Goal: Task Accomplishment & Management: Manage account settings

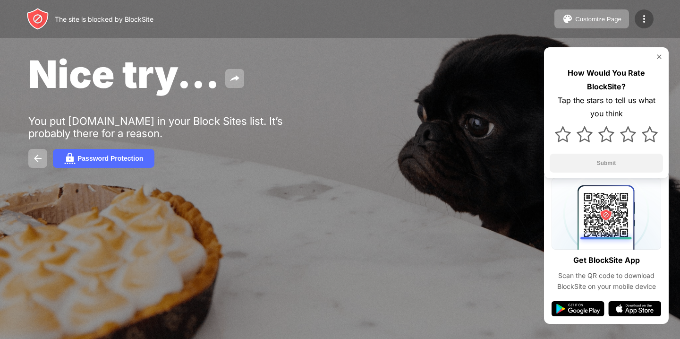
click at [643, 17] on img at bounding box center [644, 18] width 11 height 11
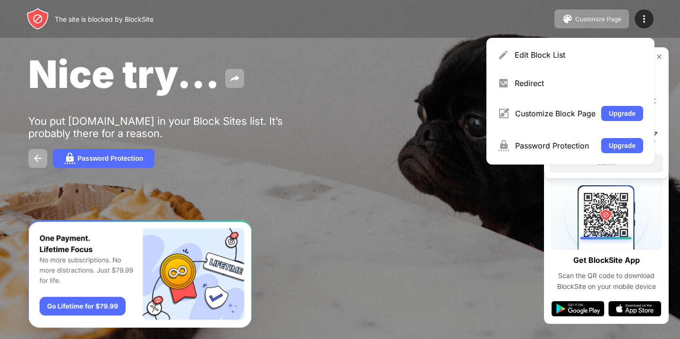
click at [528, 46] on div "Edit Block List" at bounding box center [570, 54] width 157 height 23
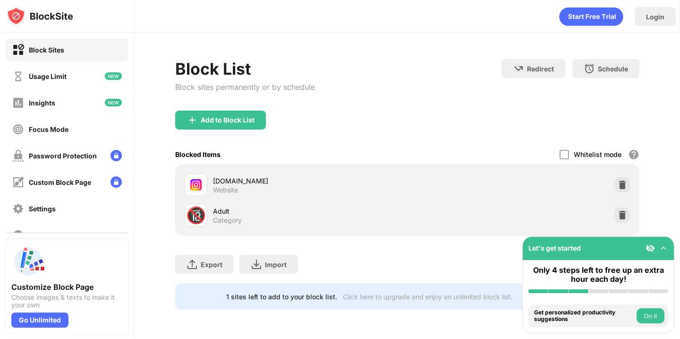
click at [625, 186] on img at bounding box center [622, 184] width 9 height 9
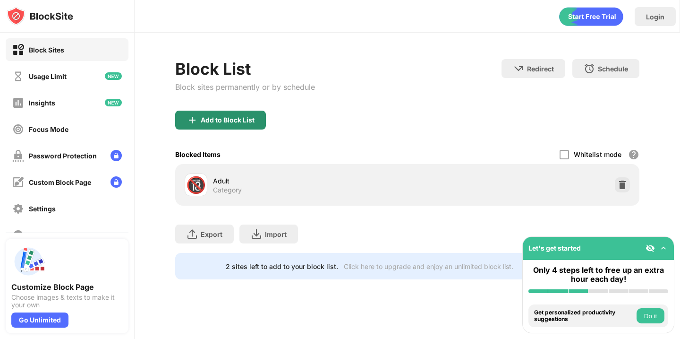
click at [221, 116] on div "Add to Block List" at bounding box center [228, 120] width 54 height 8
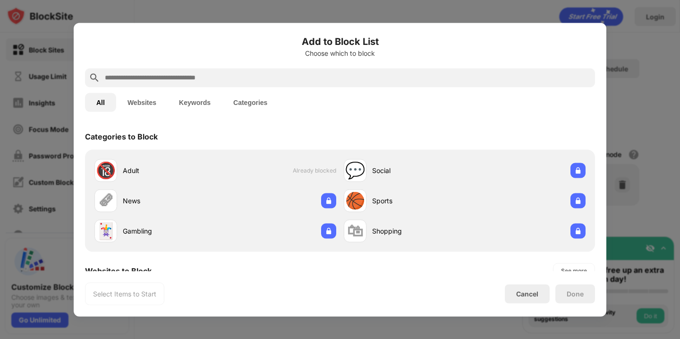
click at [276, 57] on div "Add to Block List Choose which to block" at bounding box center [340, 51] width 510 height 34
click at [277, 68] on div at bounding box center [340, 77] width 510 height 19
click at [276, 79] on input "text" at bounding box center [348, 77] width 488 height 11
paste input "**********"
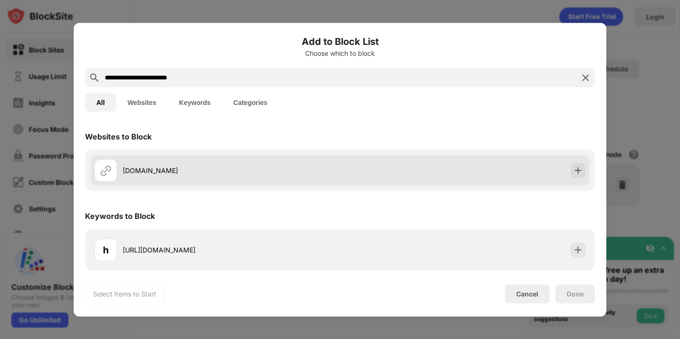
type input "**********"
click at [345, 180] on div "[DOMAIN_NAME]" at bounding box center [340, 170] width 499 height 30
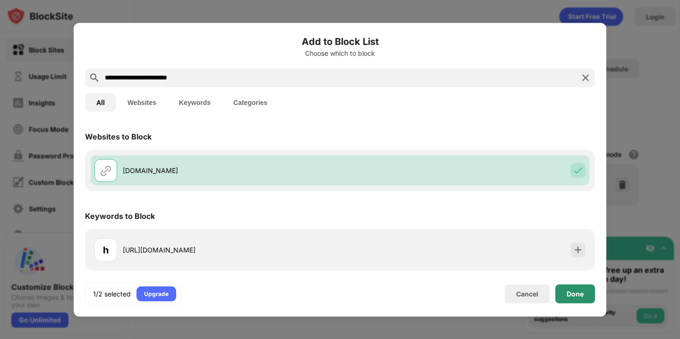
click at [587, 291] on div "Done" at bounding box center [576, 293] width 40 height 19
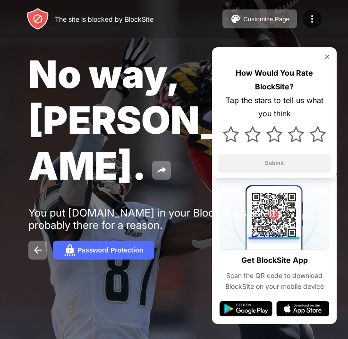
click at [317, 29] on div "The site is blocked by BlockSite Customize Page Edit Block List Redirect Custom…" at bounding box center [174, 19] width 348 height 38
click at [314, 22] on img at bounding box center [312, 18] width 11 height 11
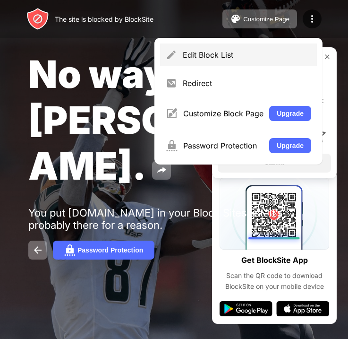
click at [217, 58] on div "Edit Block List" at bounding box center [247, 54] width 129 height 9
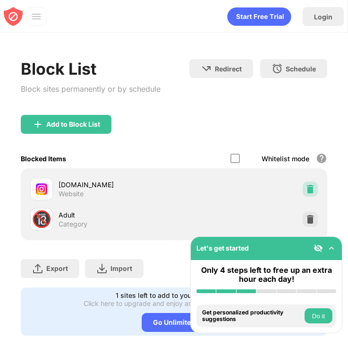
click at [309, 188] on img at bounding box center [310, 188] width 9 height 9
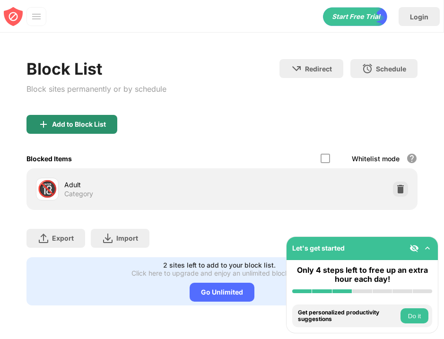
click at [87, 122] on div "Add to Block List" at bounding box center [79, 124] width 54 height 8
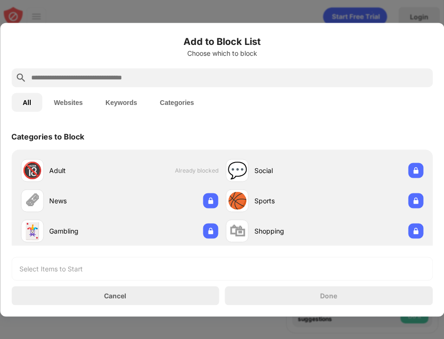
click at [88, 77] on input "text" at bounding box center [229, 77] width 398 height 11
paste input "**********"
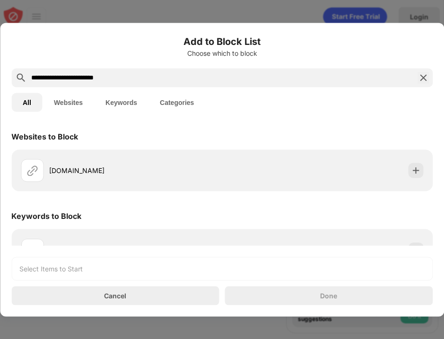
type input "**********"
click at [153, 184] on div "[DOMAIN_NAME]" at bounding box center [222, 170] width 410 height 30
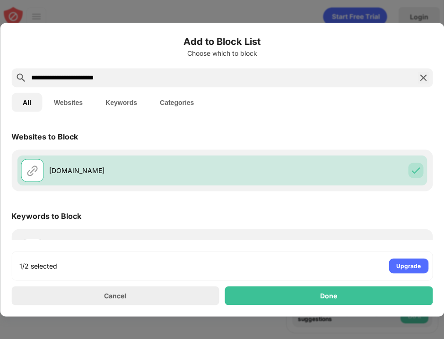
click at [312, 303] on div "Done" at bounding box center [329, 295] width 208 height 19
